Goal: Task Accomplishment & Management: Use online tool/utility

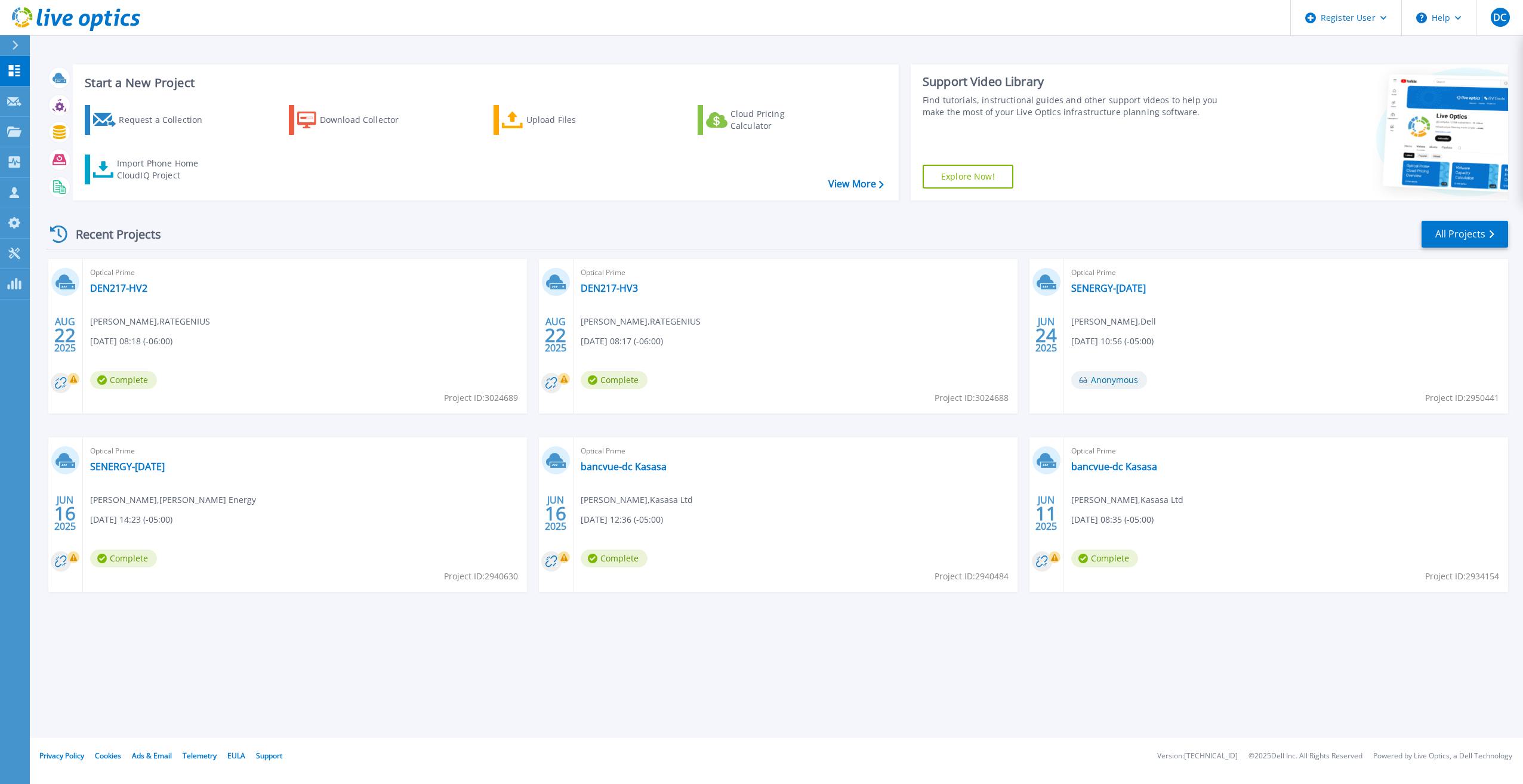
click at [21, 43] on div at bounding box center [20, 45] width 19 height 20
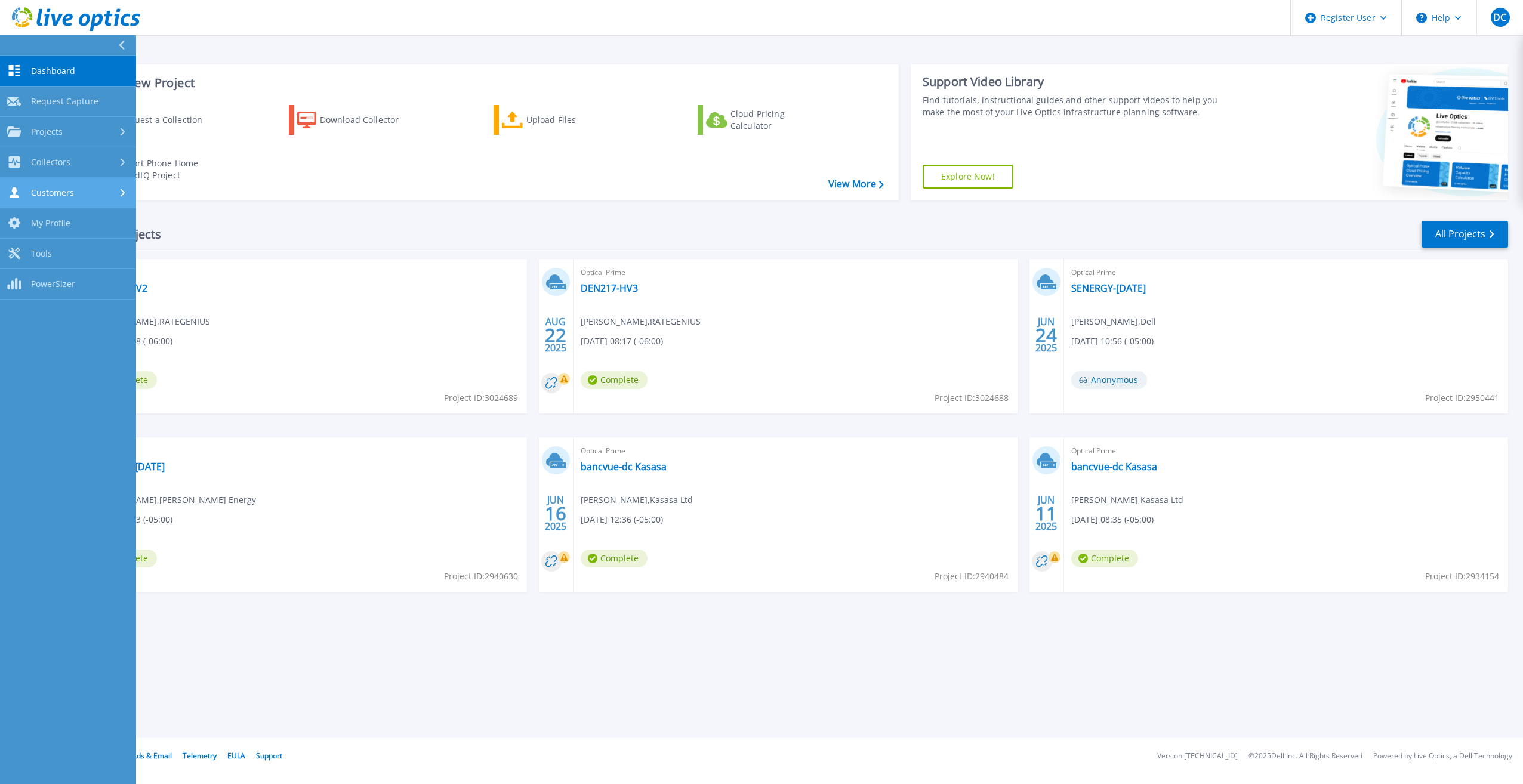
click at [49, 186] on link "Customers Customers" at bounding box center [68, 193] width 136 height 30
click at [102, 328] on link "Search & Manage Users" at bounding box center [68, 327] width 136 height 38
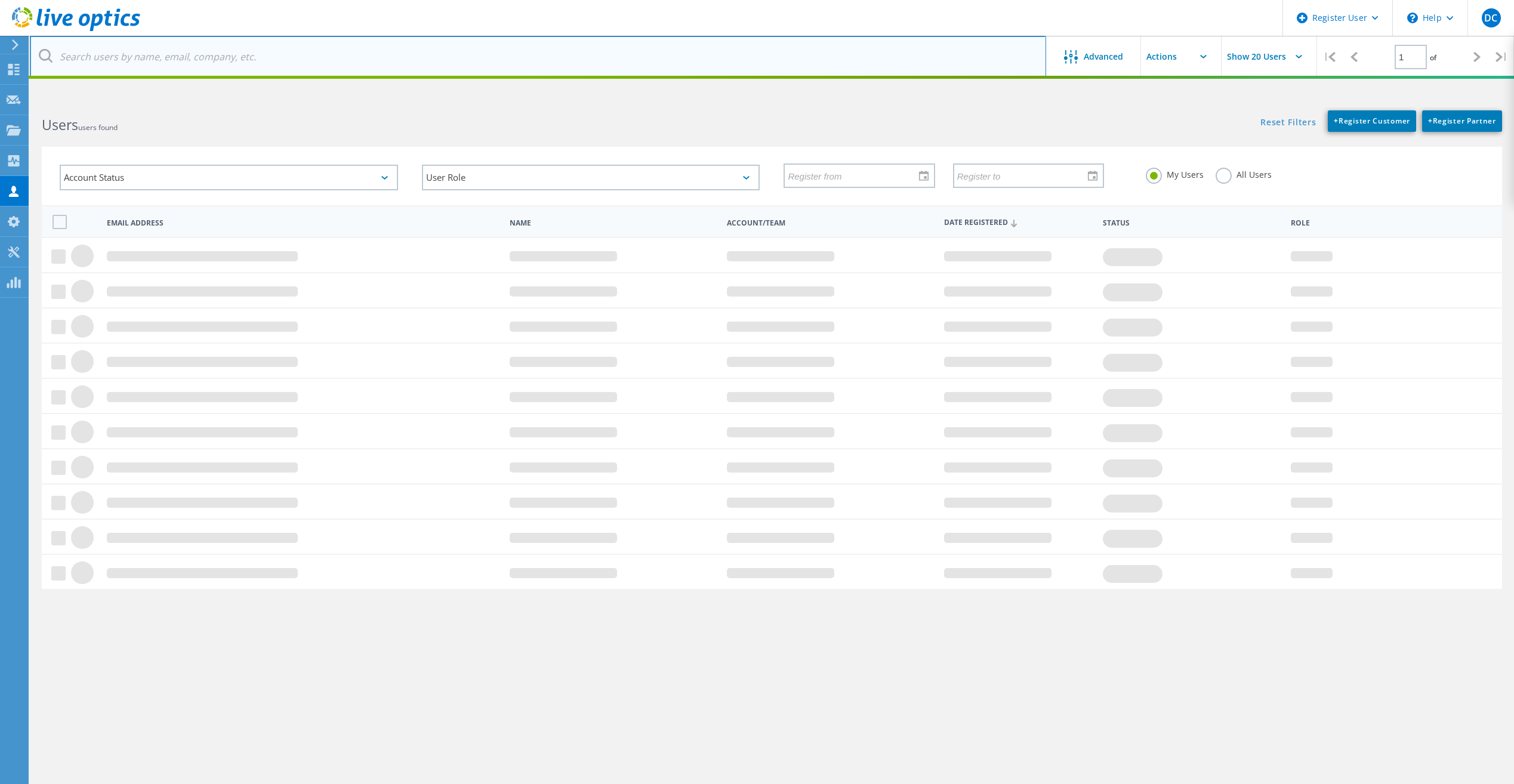
click at [241, 53] on input "text" at bounding box center [538, 57] width 1017 height 42
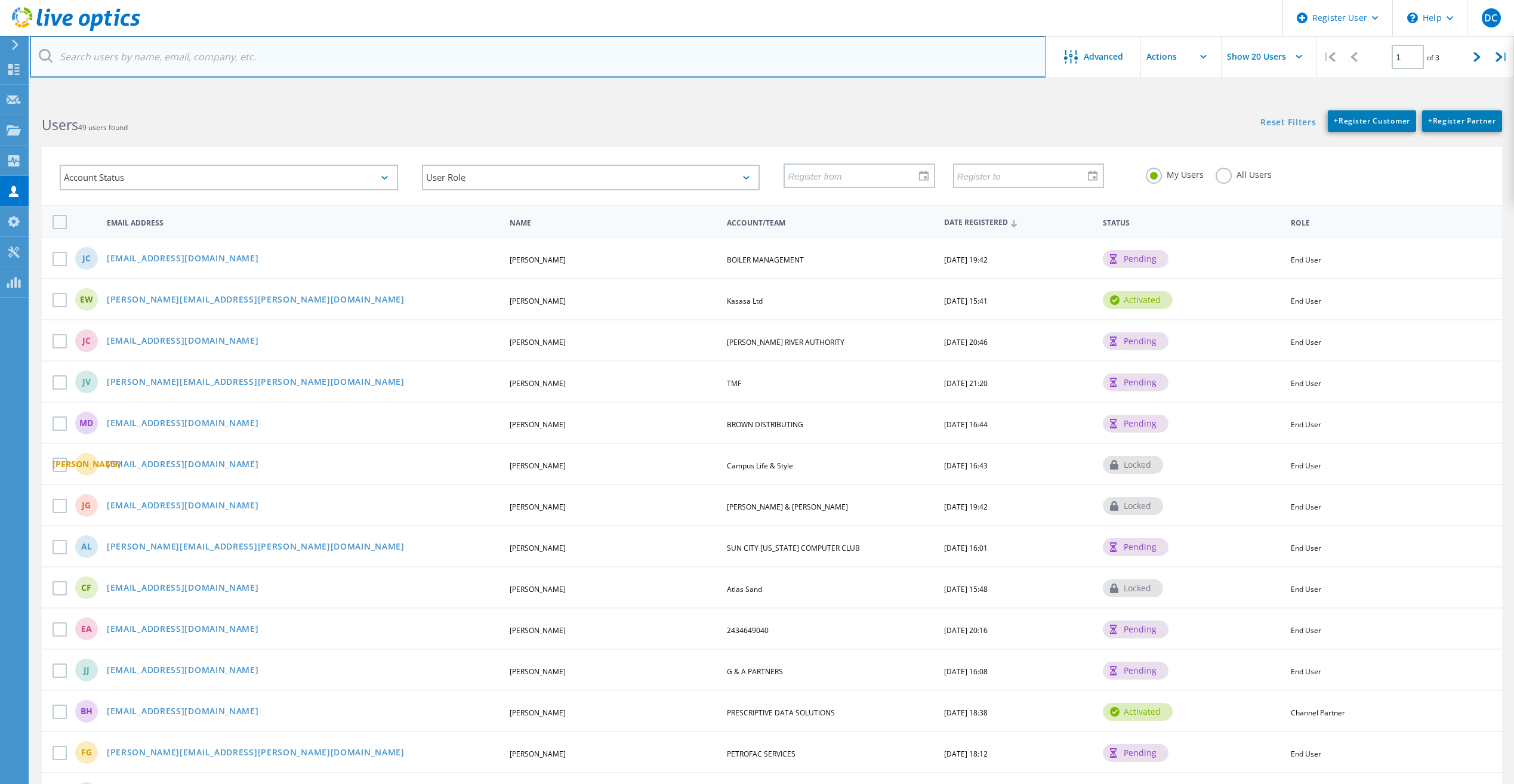
paste input "parredondo@sulross.edu"
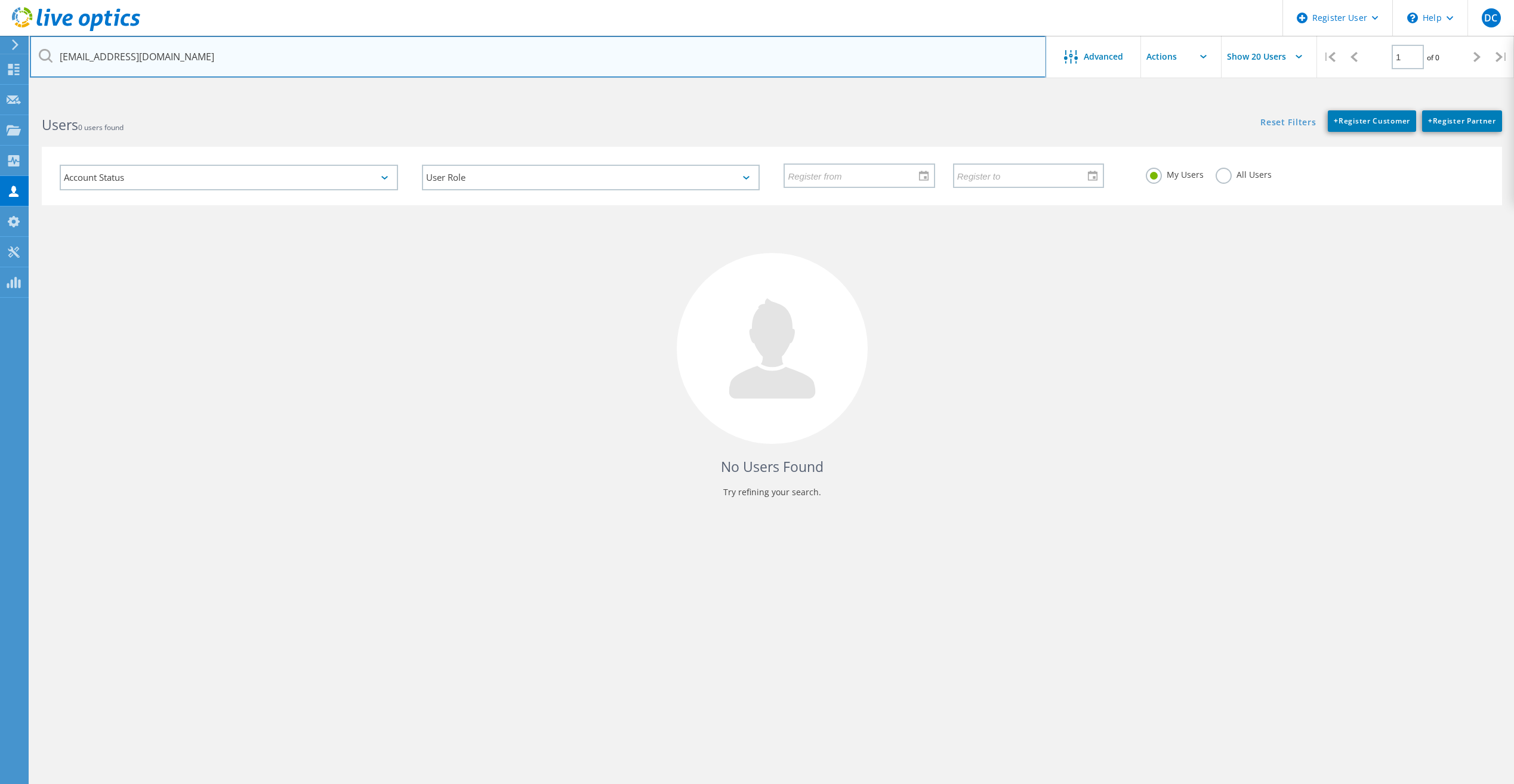
type input "parredondo@sulross.edu"
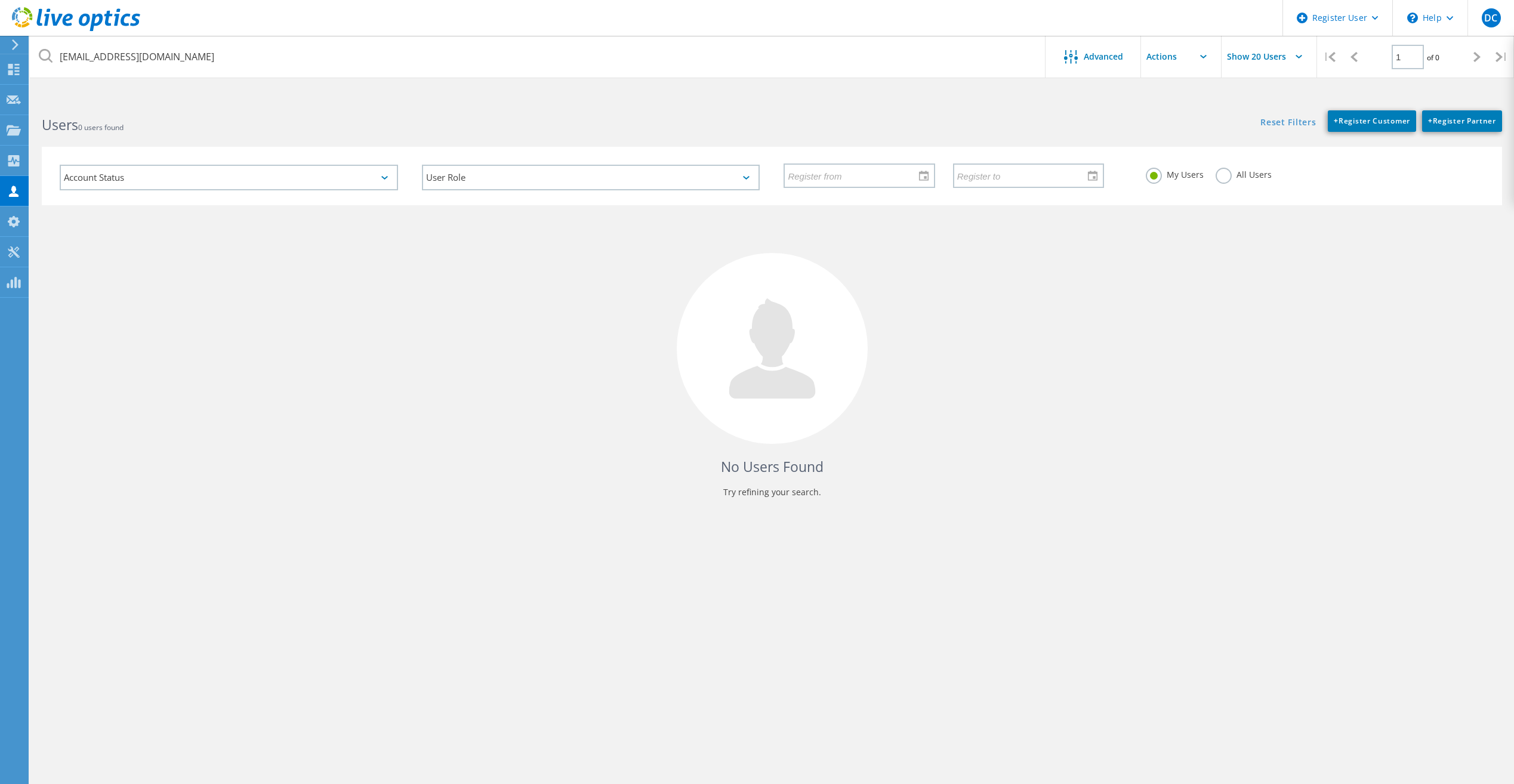
click at [1226, 173] on label "All Users" at bounding box center [1244, 173] width 56 height 11
click at [0, 0] on input "All Users" at bounding box center [0, 0] width 0 height 0
